Goal: Task Accomplishment & Management: Complete application form

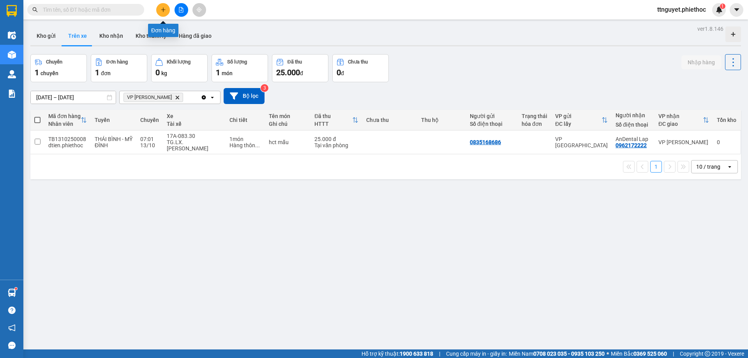
click at [161, 5] on button at bounding box center [163, 10] width 14 height 14
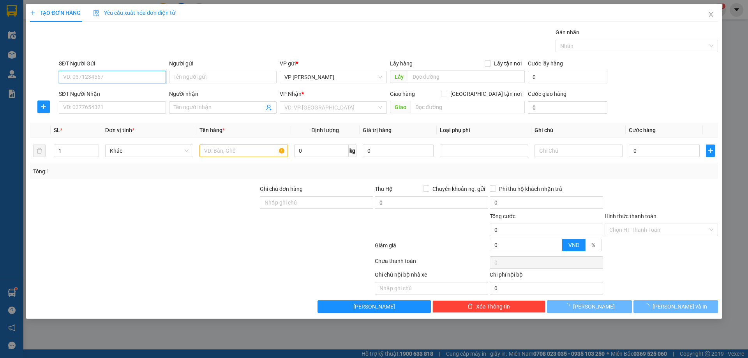
click at [126, 73] on input "SĐT Người Gửi" at bounding box center [112, 77] width 107 height 12
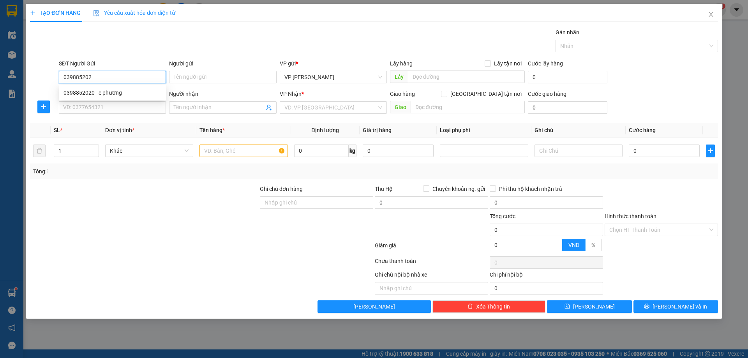
type input "0398852020"
click at [126, 93] on div "0398852020 - c phương" at bounding box center [113, 92] width 98 height 9
type input "c phương"
type input "0398852020"
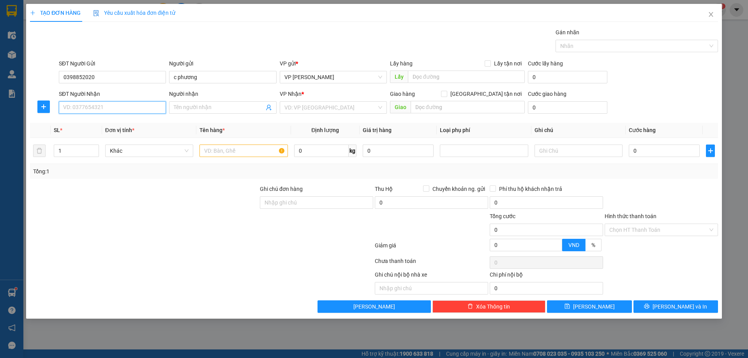
click at [115, 108] on input "SĐT Người Nhận" at bounding box center [112, 107] width 107 height 12
type input "0337785042"
click at [105, 122] on div "0337785042 - linh" at bounding box center [113, 123] width 98 height 9
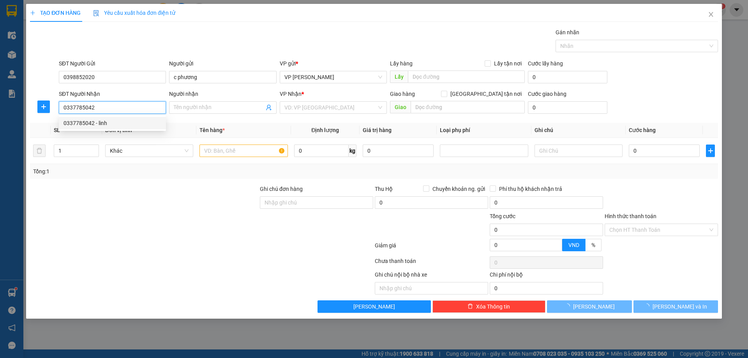
type input "linh"
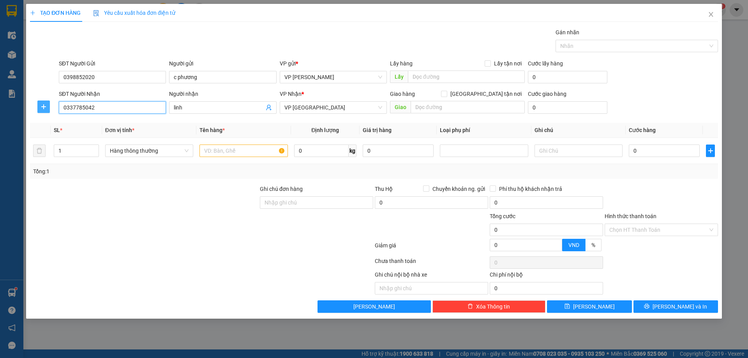
type input "0337785042"
click at [40, 102] on button "button" at bounding box center [43, 107] width 12 height 12
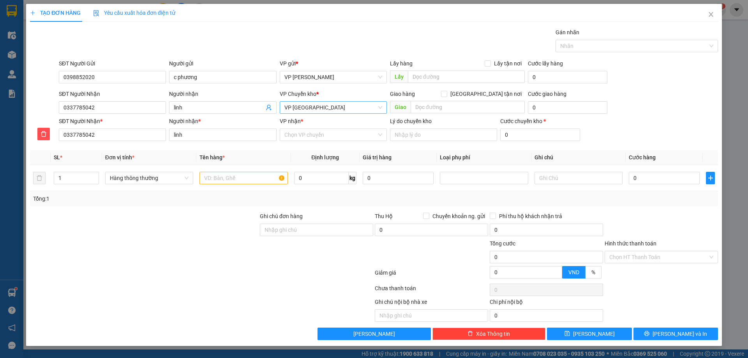
click at [287, 107] on span "VP [GEOGRAPHIC_DATA]" at bounding box center [334, 108] width 98 height 12
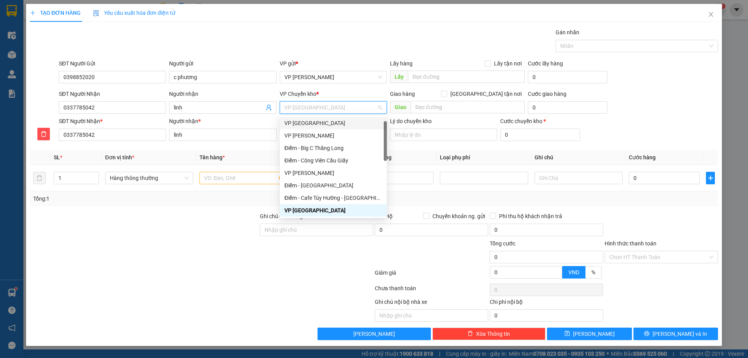
click at [297, 123] on div "VP [GEOGRAPHIC_DATA]" at bounding box center [334, 123] width 98 height 9
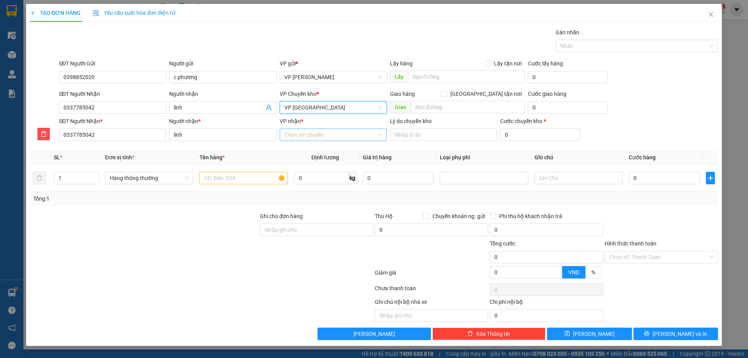
click at [302, 134] on input "VP nhận *" at bounding box center [331, 135] width 92 height 12
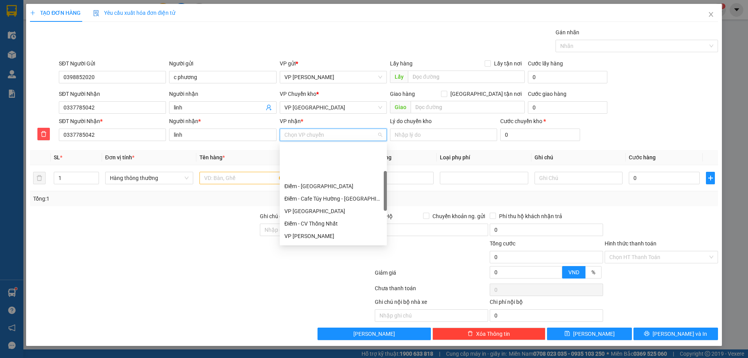
scroll to position [78, 0]
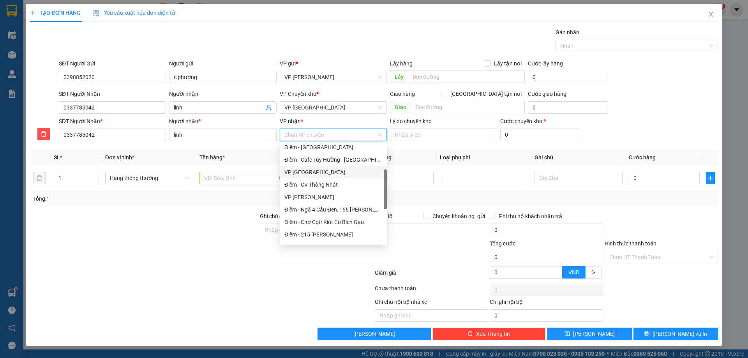
click at [313, 176] on div "VP [GEOGRAPHIC_DATA]" at bounding box center [334, 172] width 98 height 9
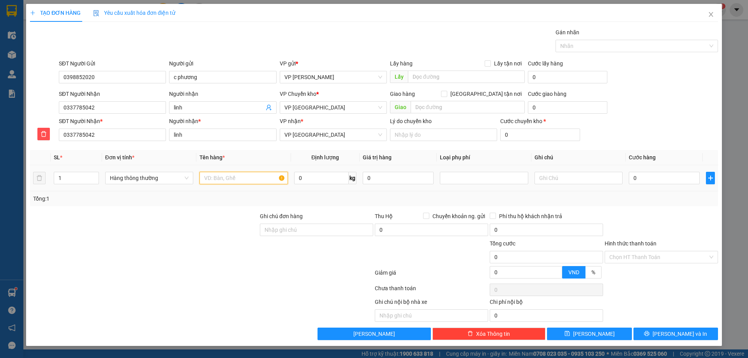
click at [273, 172] on input "text" at bounding box center [244, 178] width 88 height 12
type input "tui linh kiện"
click at [680, 180] on input "0" at bounding box center [664, 178] width 71 height 12
type input "03"
type input "3"
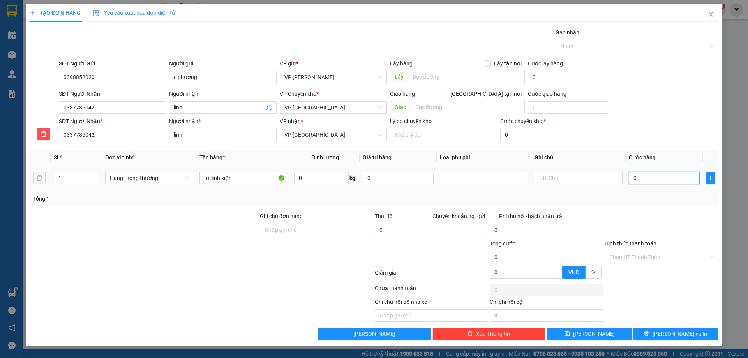
type input "3"
type input "030"
type input "30"
type input "30.000"
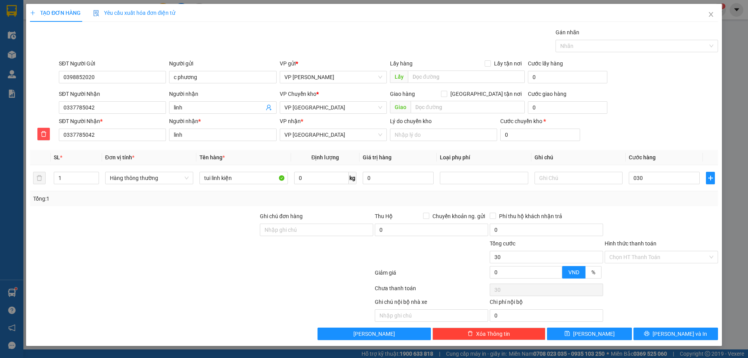
type input "30.000"
click at [693, 228] on div at bounding box center [661, 225] width 115 height 27
click at [660, 332] on button "[PERSON_NAME] và In" at bounding box center [676, 334] width 85 height 12
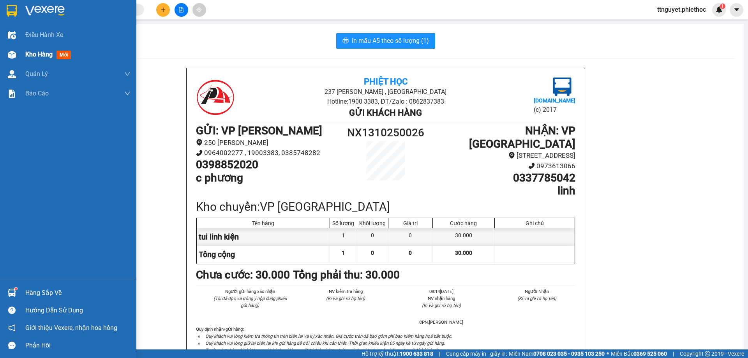
click at [4, 57] on div "Kho hàng mới" at bounding box center [68, 54] width 136 height 19
